Goal: Task Accomplishment & Management: Manage account settings

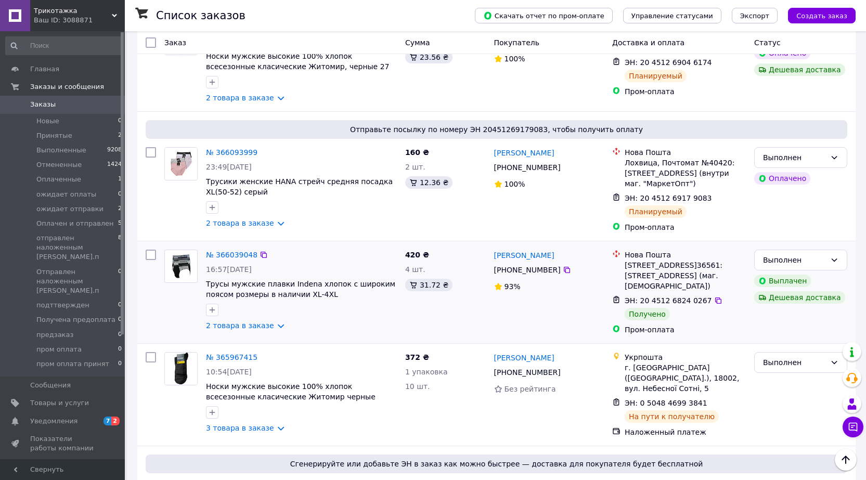
scroll to position [728, 0]
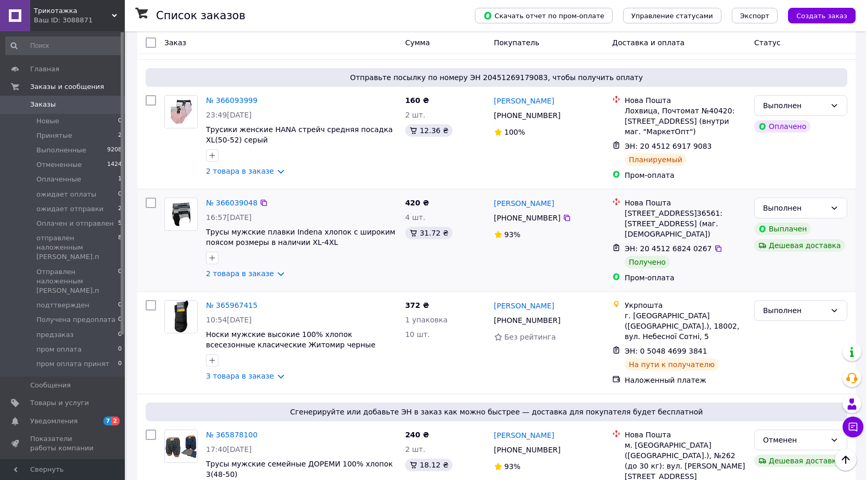
drag, startPoint x: 224, startPoint y: 208, endPoint x: 257, endPoint y: 209, distance: 32.3
click at [252, 213] on span "16:57[DATE]" at bounding box center [229, 217] width 46 height 8
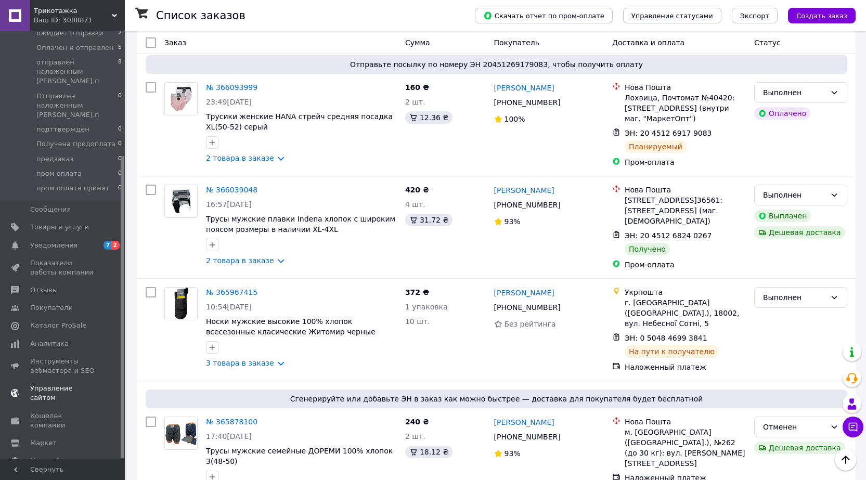
scroll to position [765, 0]
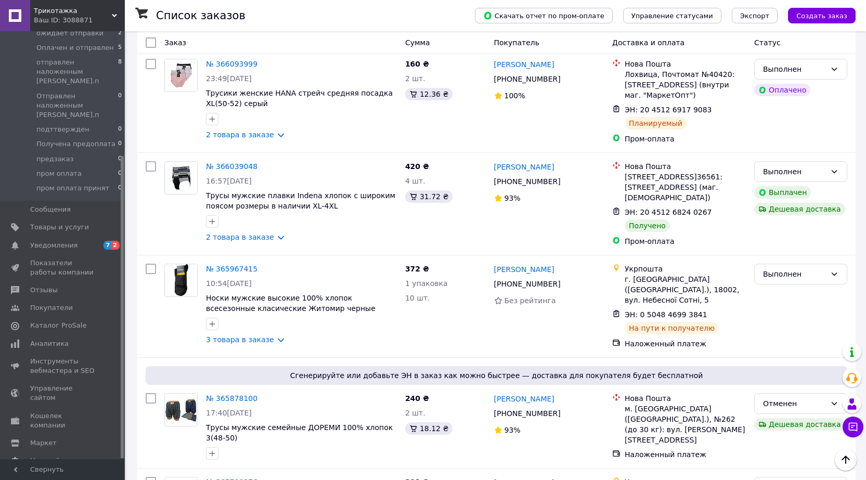
click at [44, 412] on span "Кошелек компании" at bounding box center [63, 421] width 66 height 19
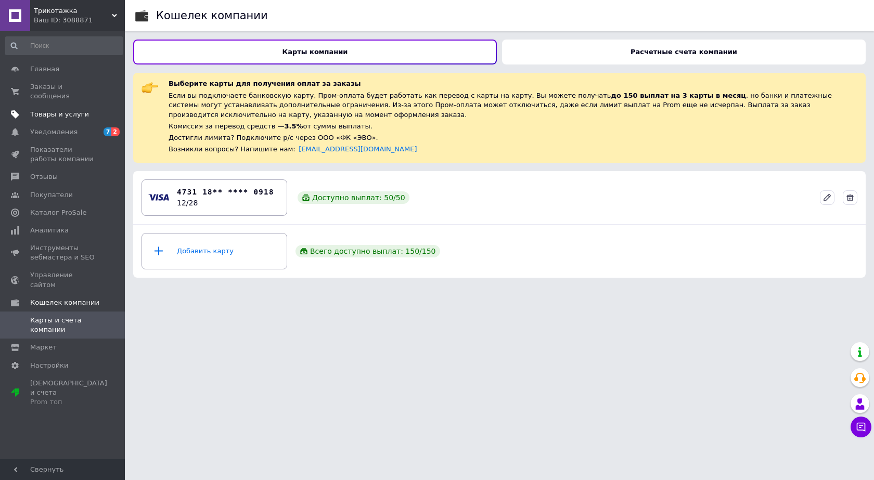
click at [36, 110] on span "Товары и услуги" at bounding box center [59, 114] width 59 height 9
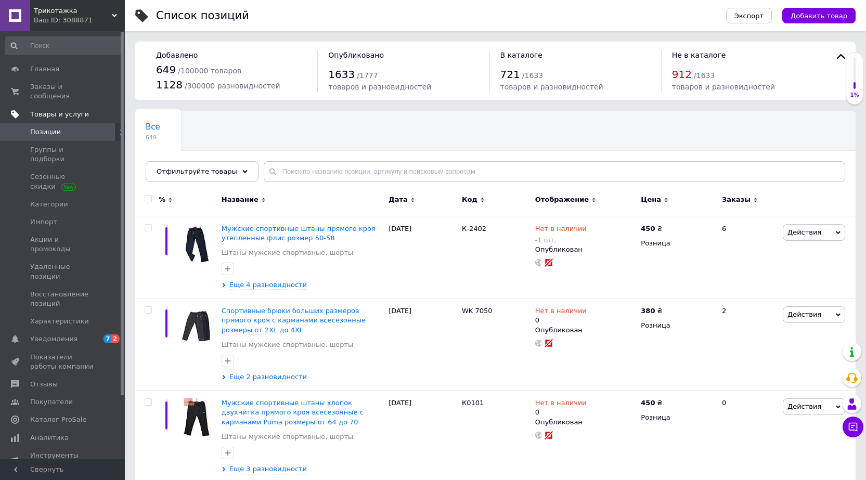
click at [68, 110] on span "Товары и услуги" at bounding box center [59, 114] width 59 height 9
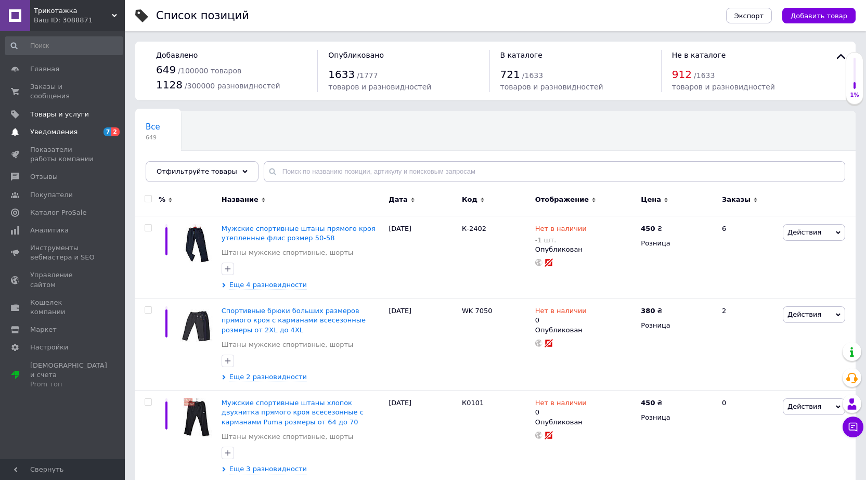
click at [43, 127] on span "Уведомления" at bounding box center [53, 131] width 47 height 9
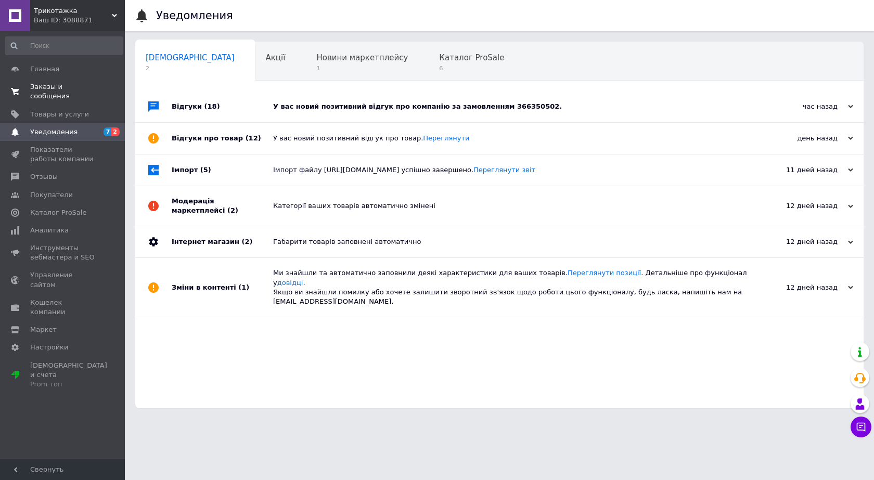
click at [41, 81] on link "Заказы и сообщения 0 0" at bounding box center [64, 91] width 128 height 27
